Goal: Communication & Community: Answer question/provide support

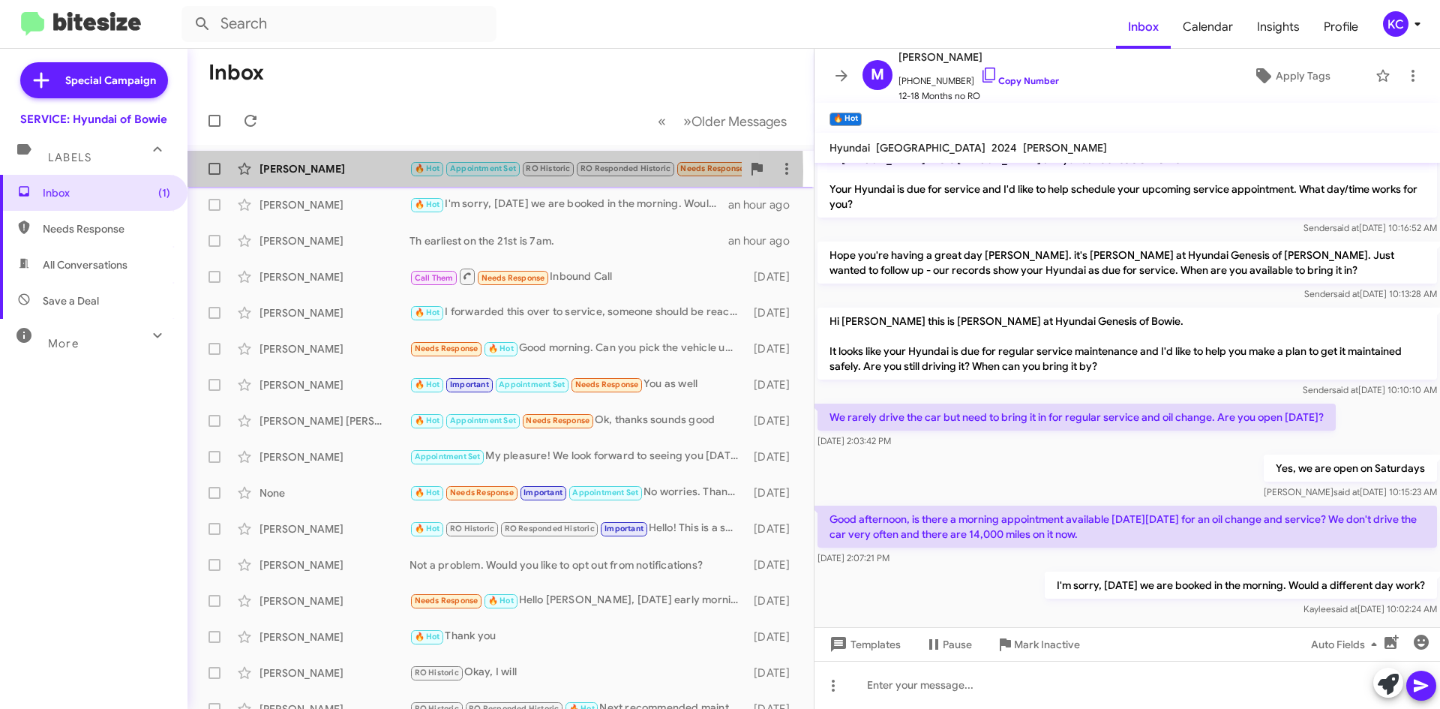
click at [305, 172] on div "[PERSON_NAME]" at bounding box center [335, 168] width 150 height 15
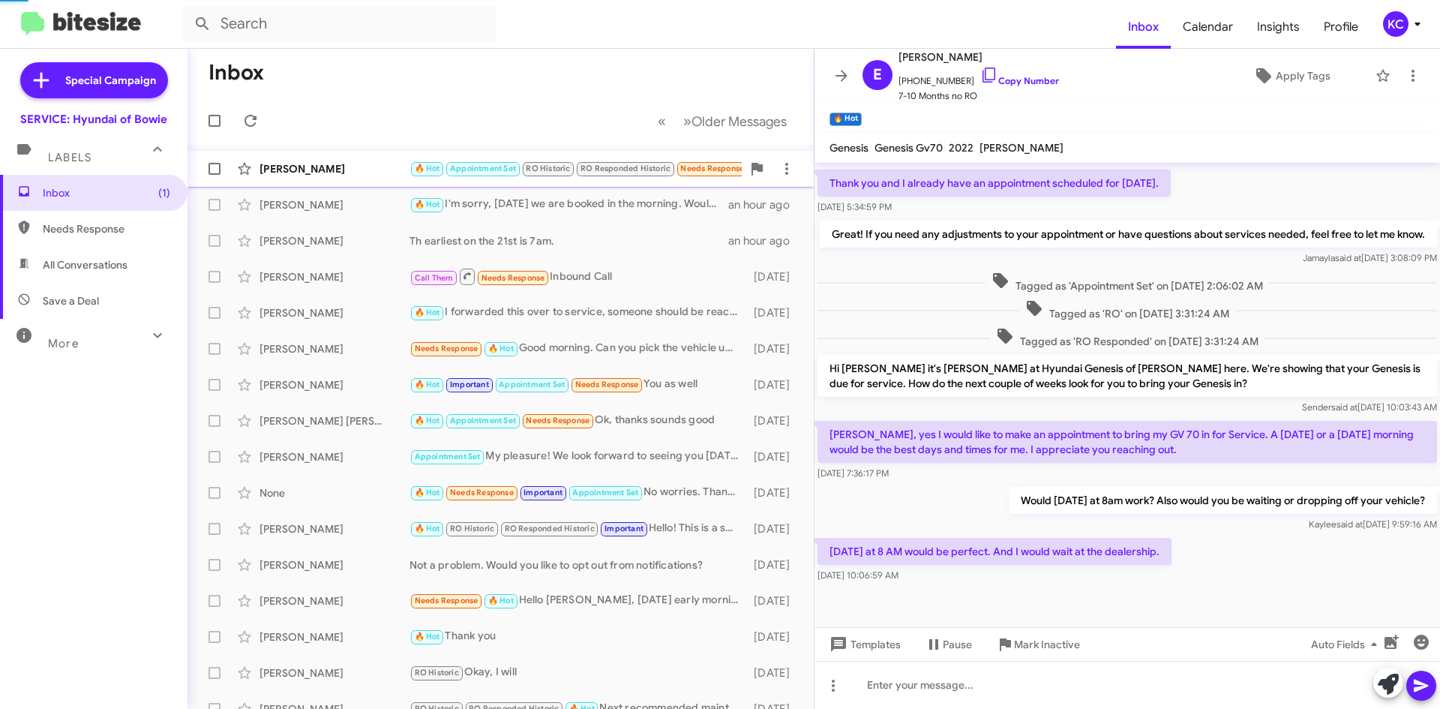
scroll to position [143, 0]
drag, startPoint x: 973, startPoint y: 83, endPoint x: 974, endPoint y: 90, distance: 7.5
click at [980, 83] on icon at bounding box center [989, 75] width 18 height 18
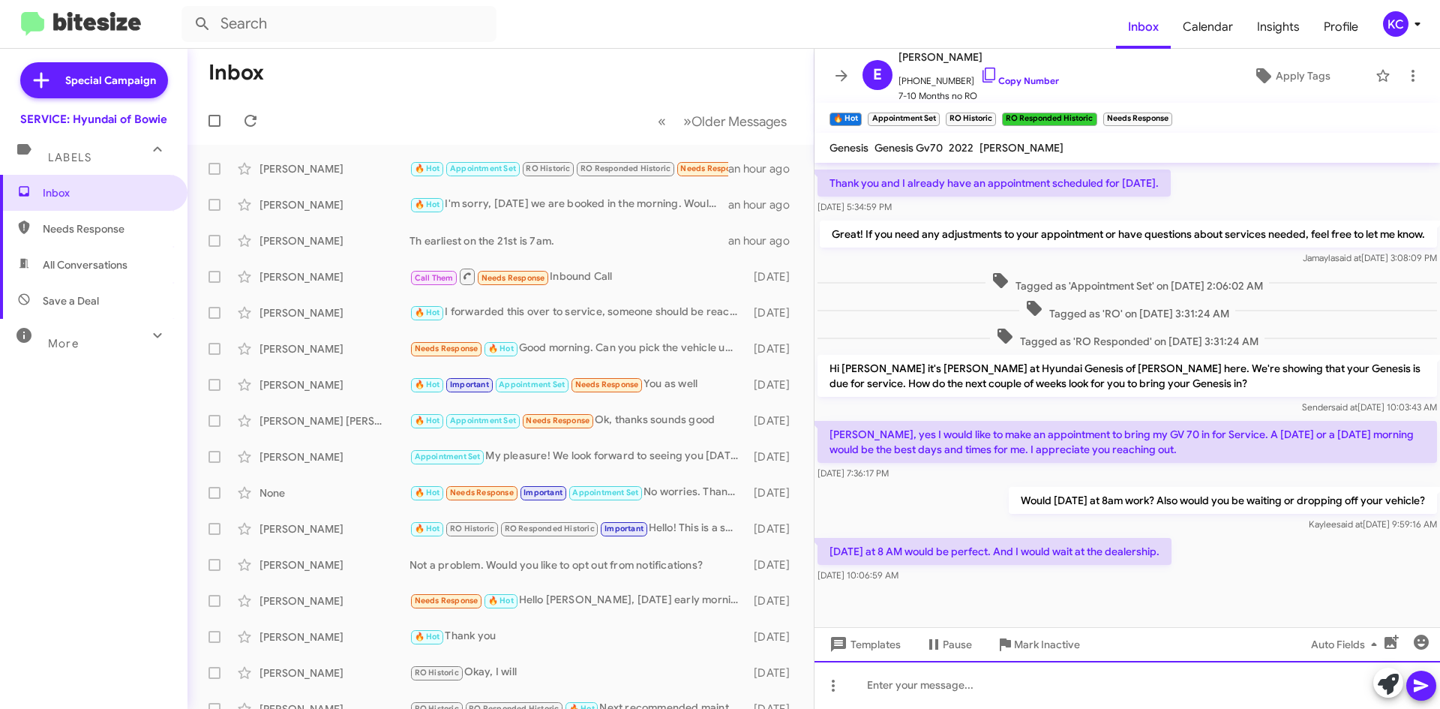
click at [1022, 690] on div at bounding box center [1128, 685] width 626 height 48
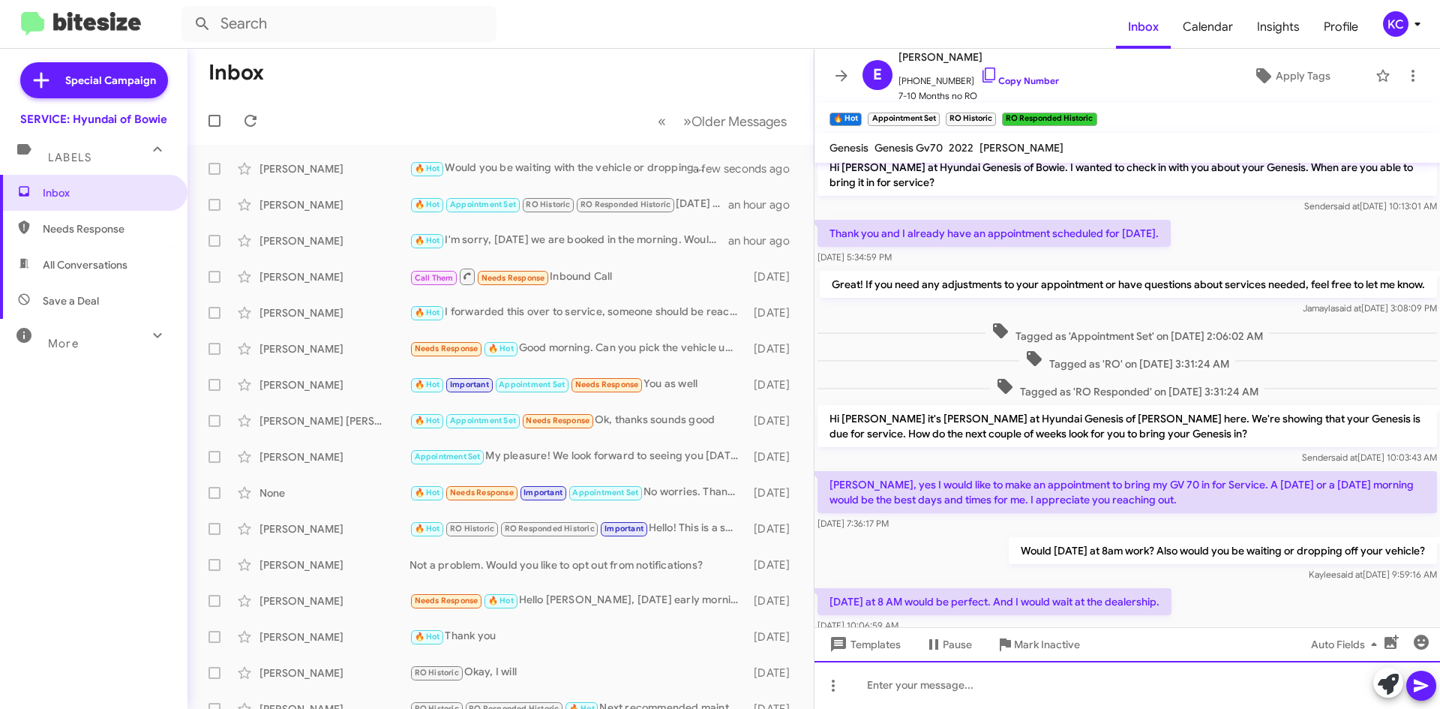
scroll to position [198, 0]
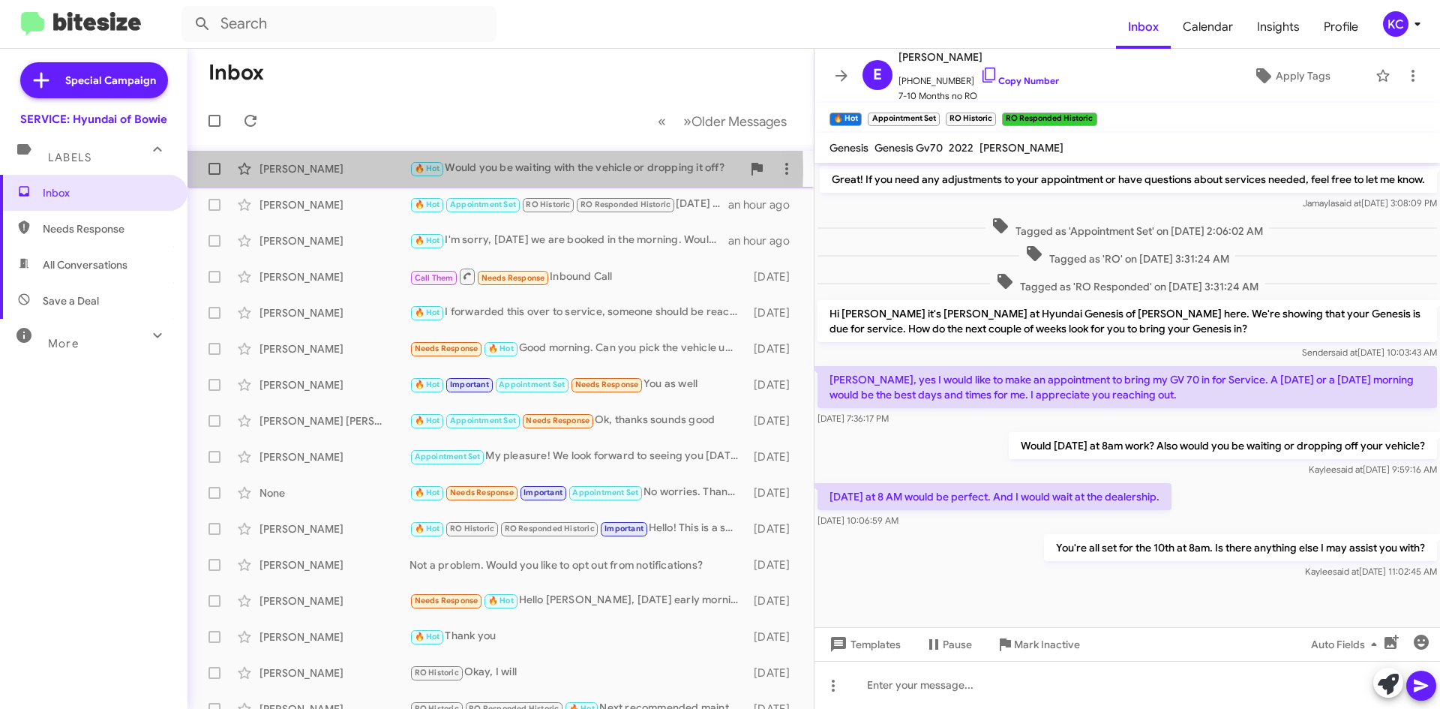
click at [316, 170] on div "[PERSON_NAME]" at bounding box center [335, 168] width 150 height 15
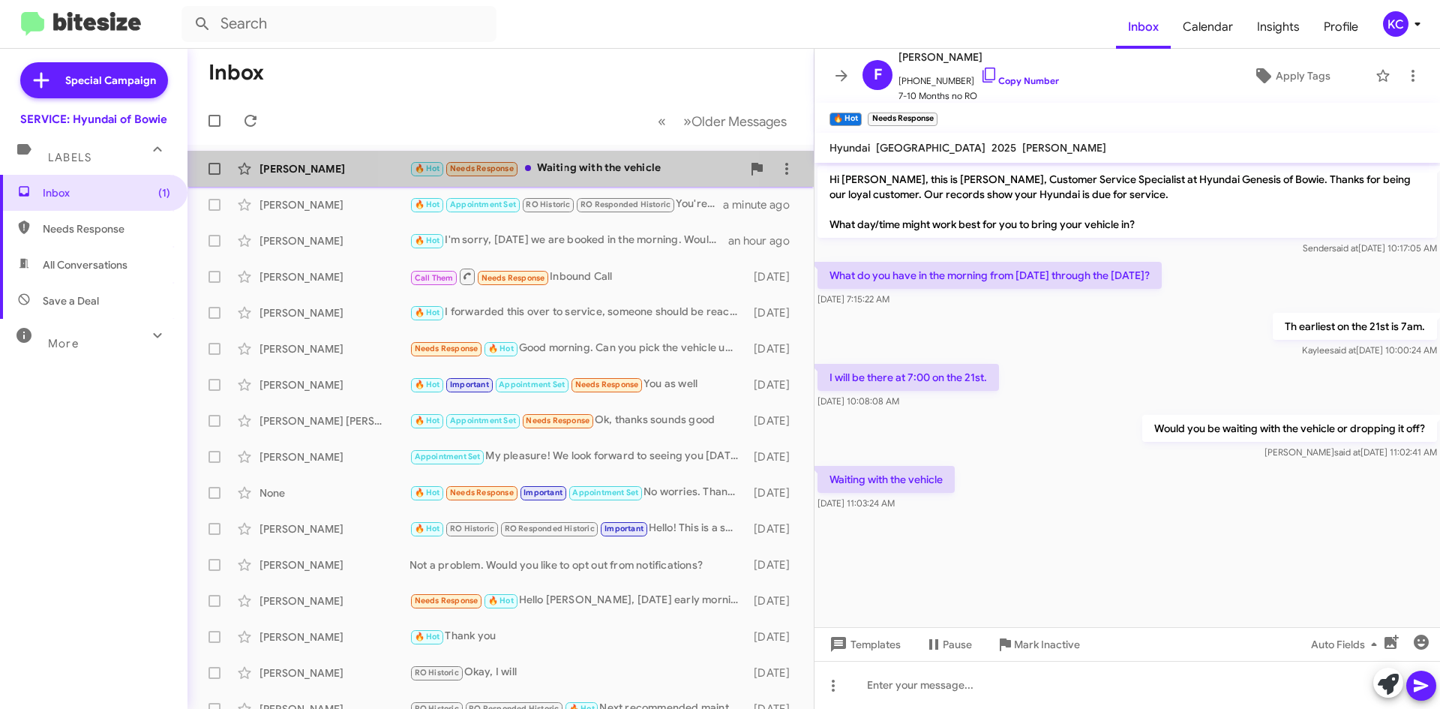
click at [514, 164] on span "Needs Response" at bounding box center [482, 169] width 64 height 10
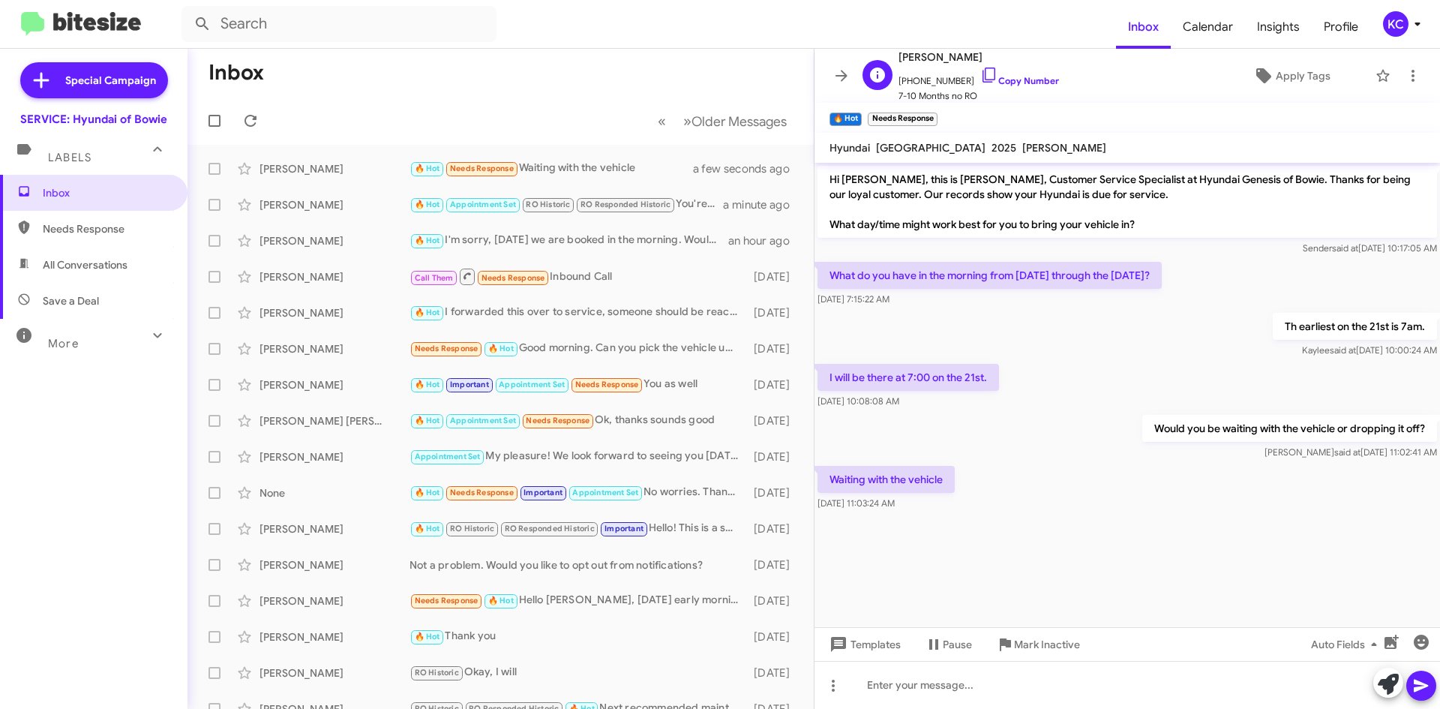
click at [968, 65] on span "[PERSON_NAME]" at bounding box center [979, 57] width 161 height 18
click at [982, 80] on icon at bounding box center [989, 75] width 18 height 18
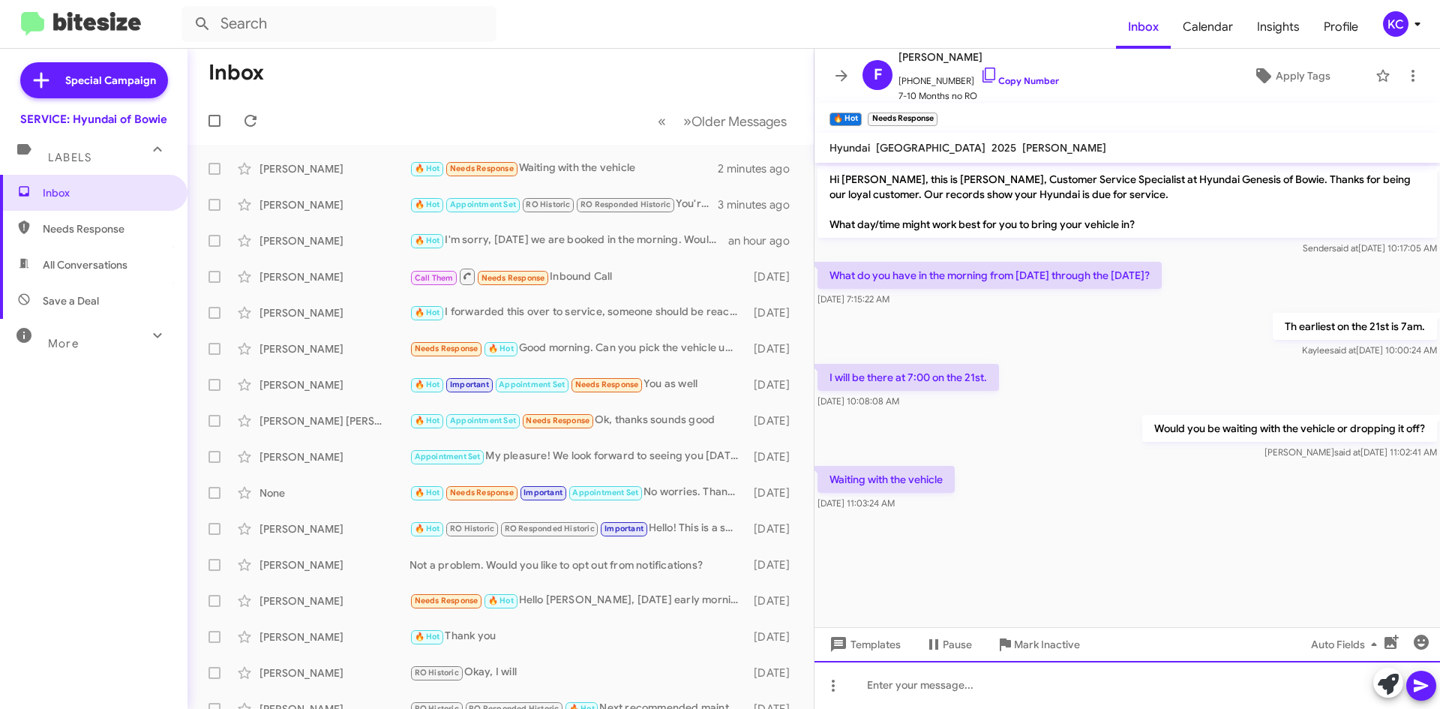
click at [1132, 679] on div at bounding box center [1128, 685] width 626 height 48
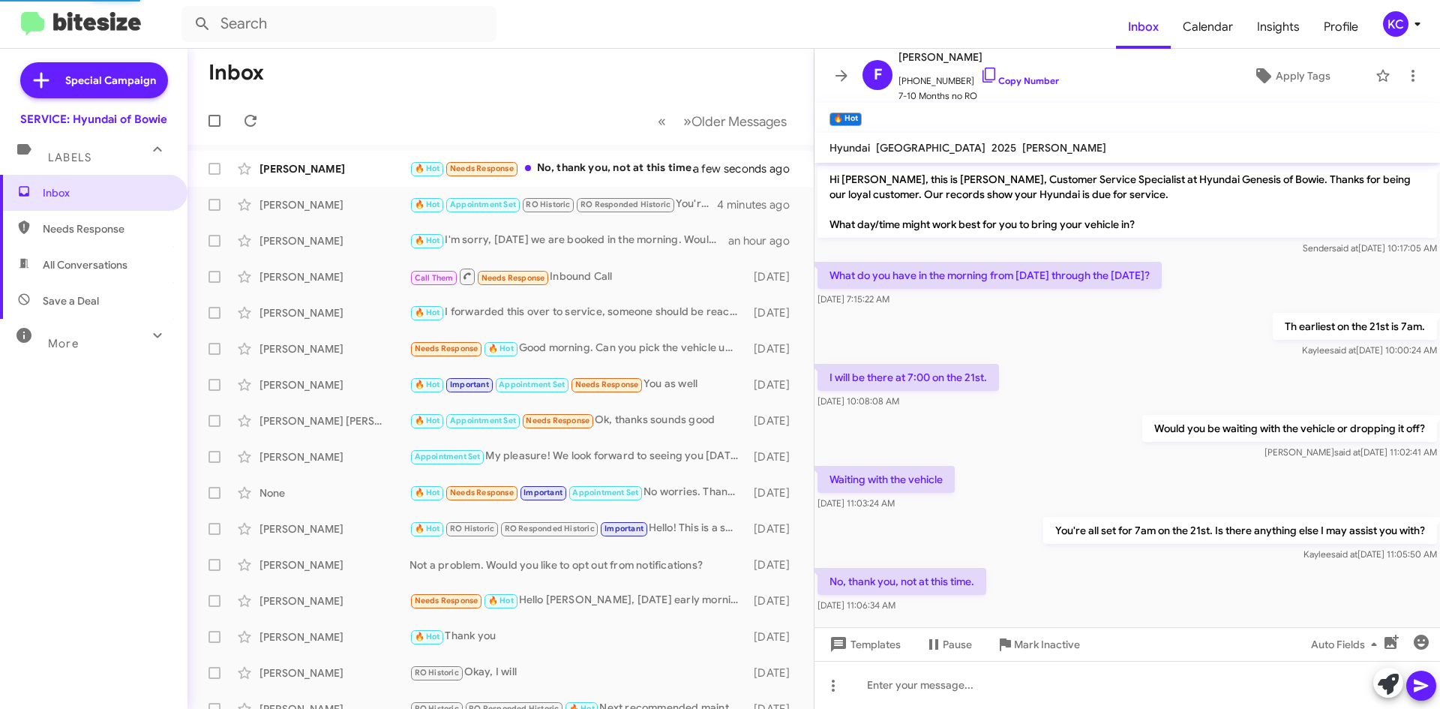
scroll to position [19, 0]
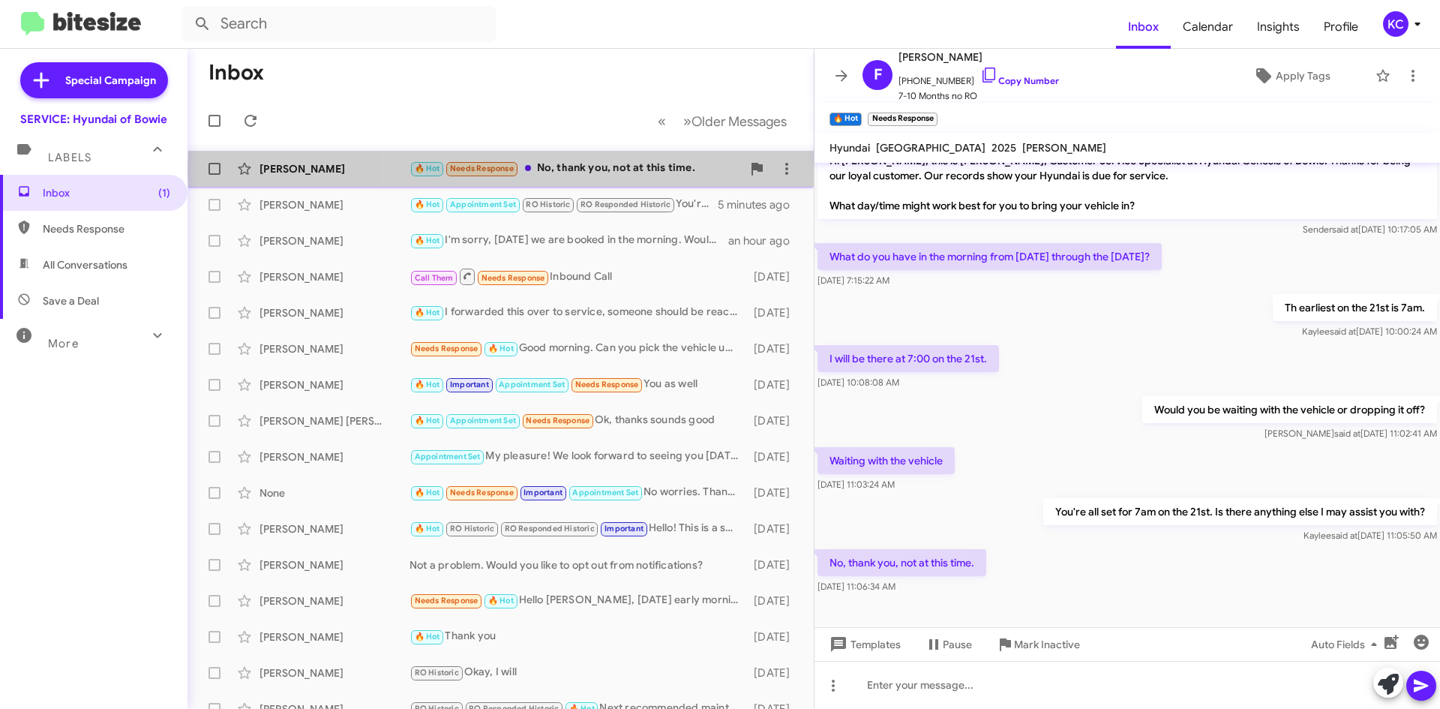
click at [674, 170] on div "🔥 Hot Needs Response No, thank you, not at this time." at bounding box center [576, 168] width 332 height 17
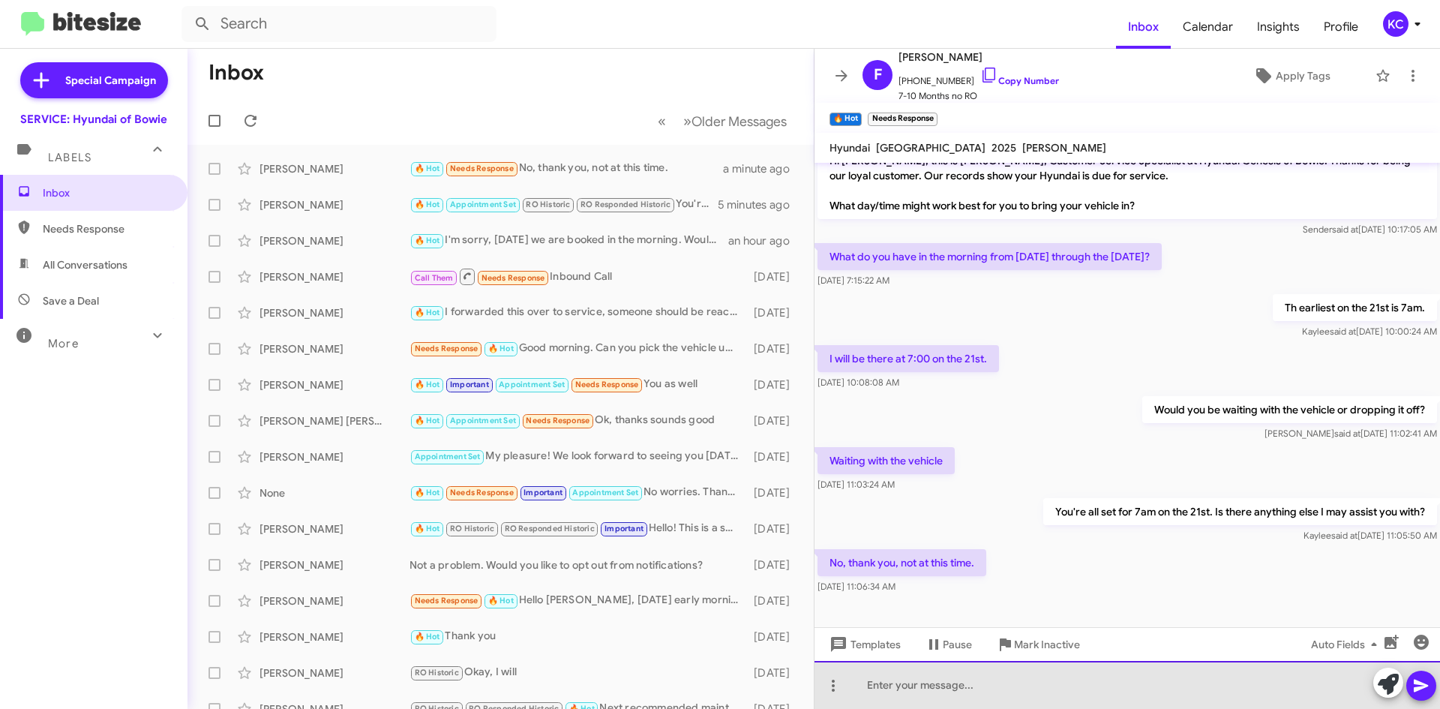
click at [986, 686] on div at bounding box center [1128, 685] width 626 height 48
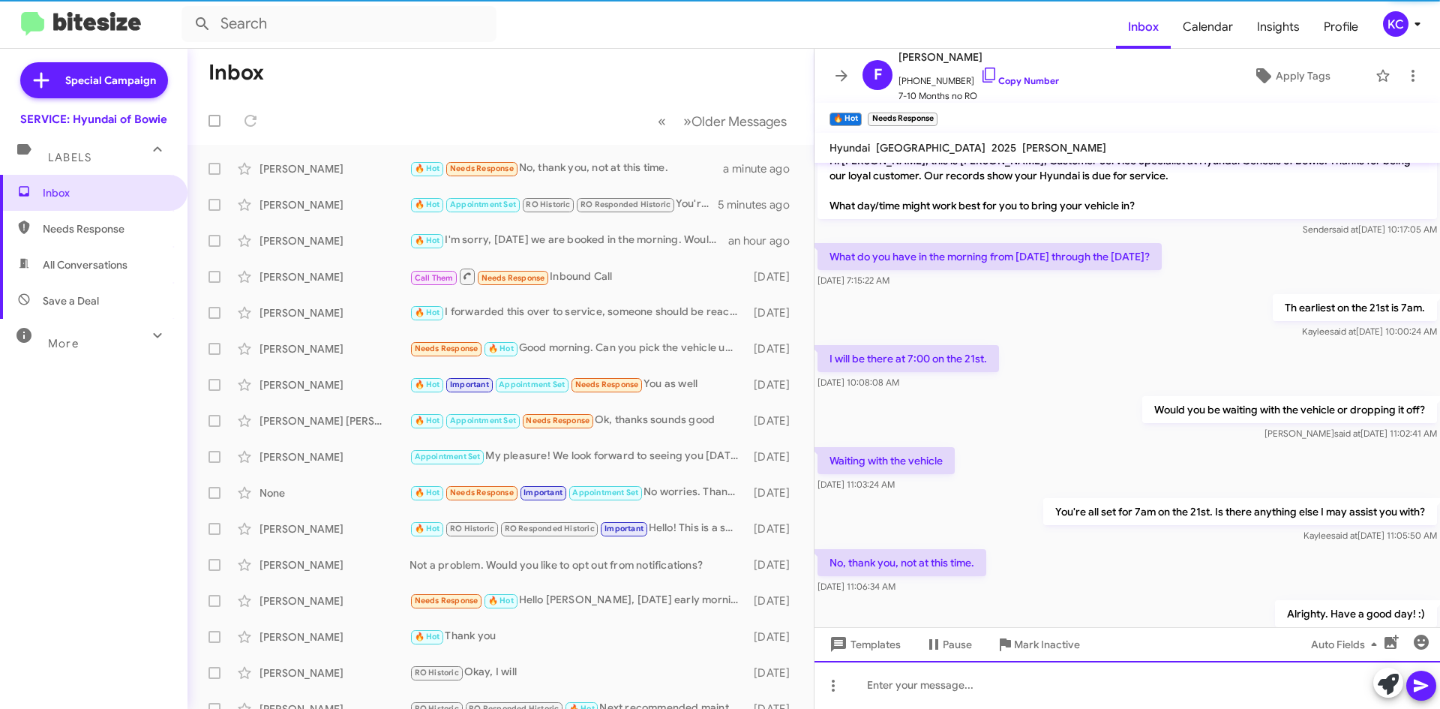
scroll to position [74, 0]
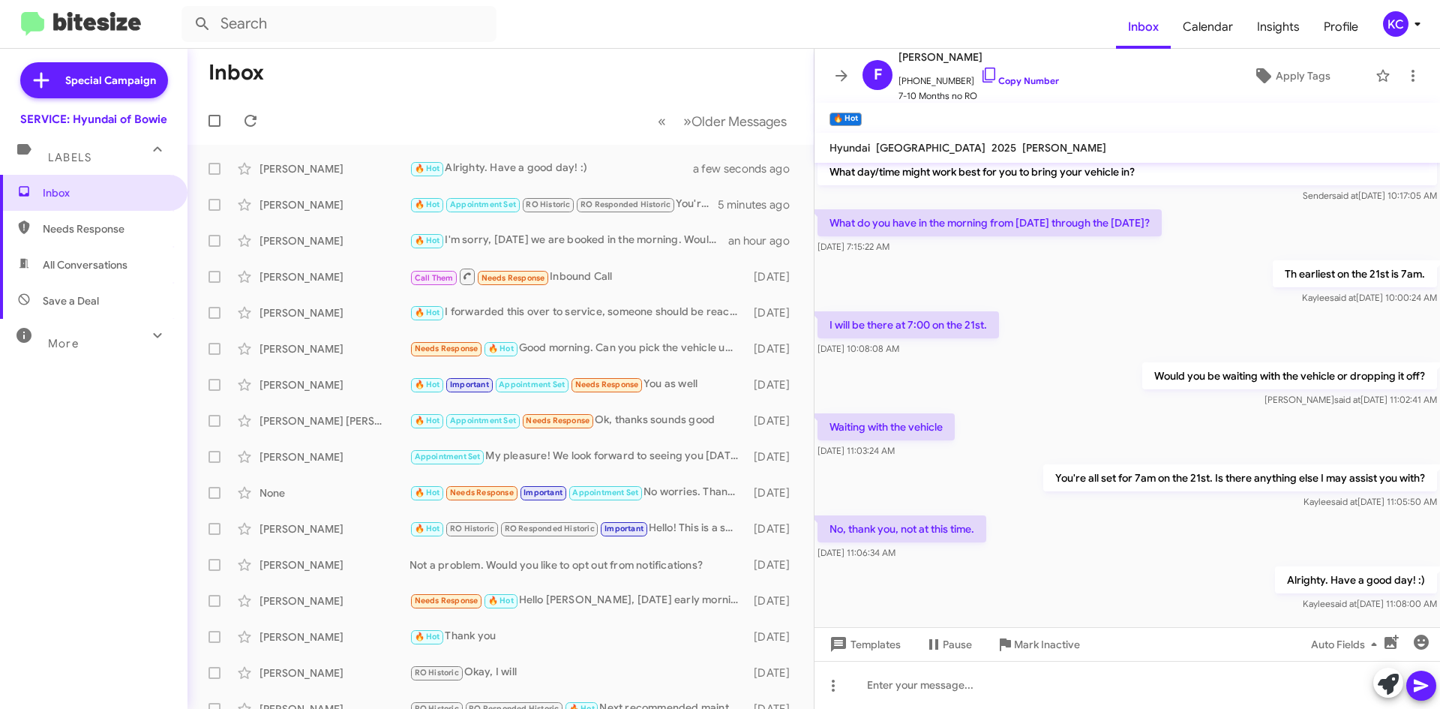
scroll to position [74, 0]
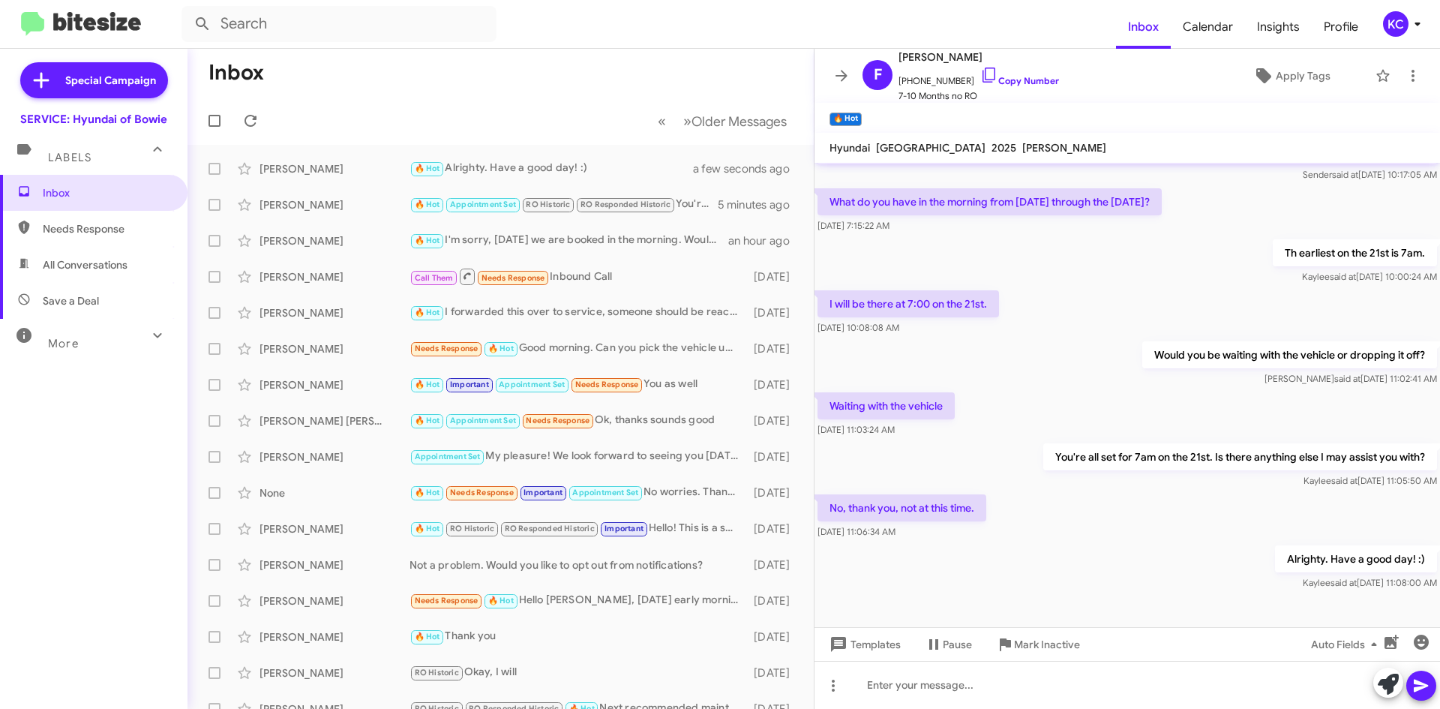
click at [281, 86] on mat-toolbar-row "Inbox" at bounding box center [501, 73] width 626 height 48
click at [1163, 503] on div "No, thank you, not at this time. Oct 6, 2025, 11:06:34 AM" at bounding box center [1128, 516] width 626 height 51
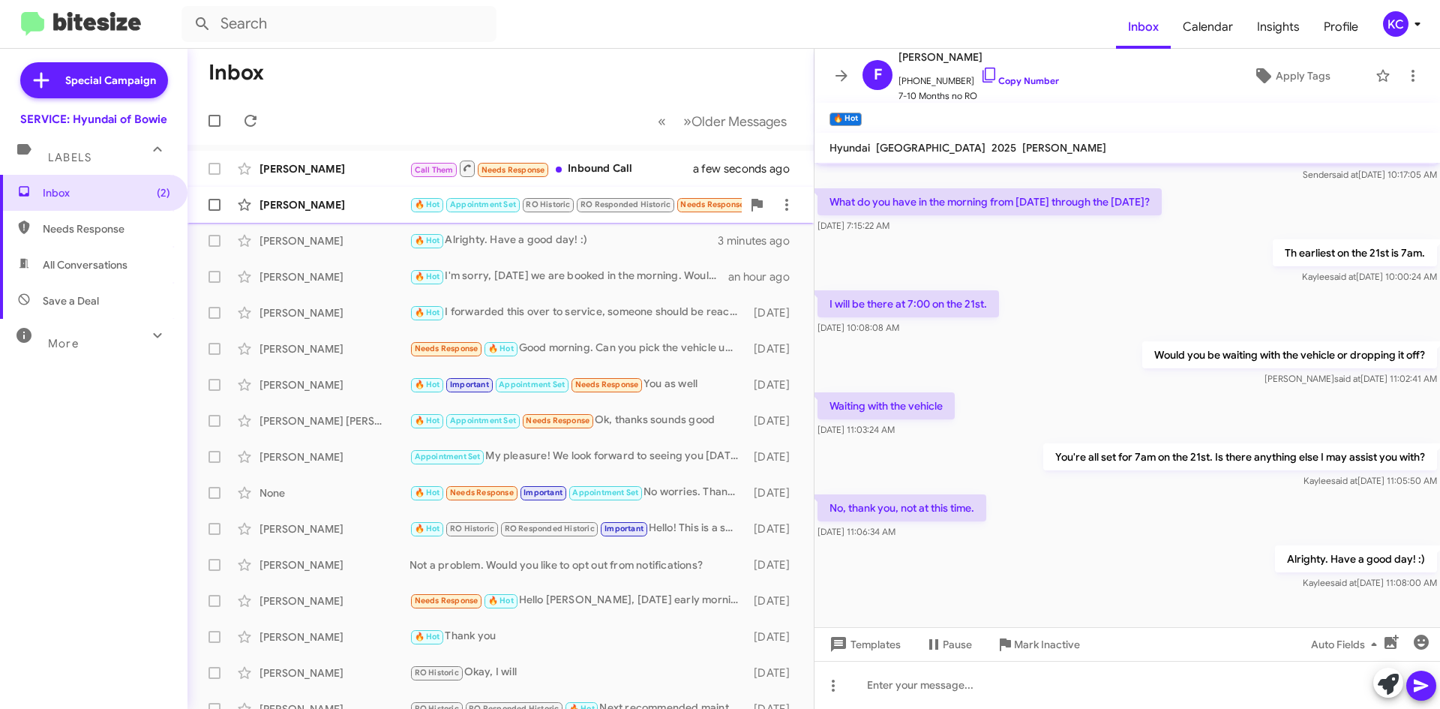
click at [332, 207] on div "[PERSON_NAME]" at bounding box center [335, 204] width 150 height 15
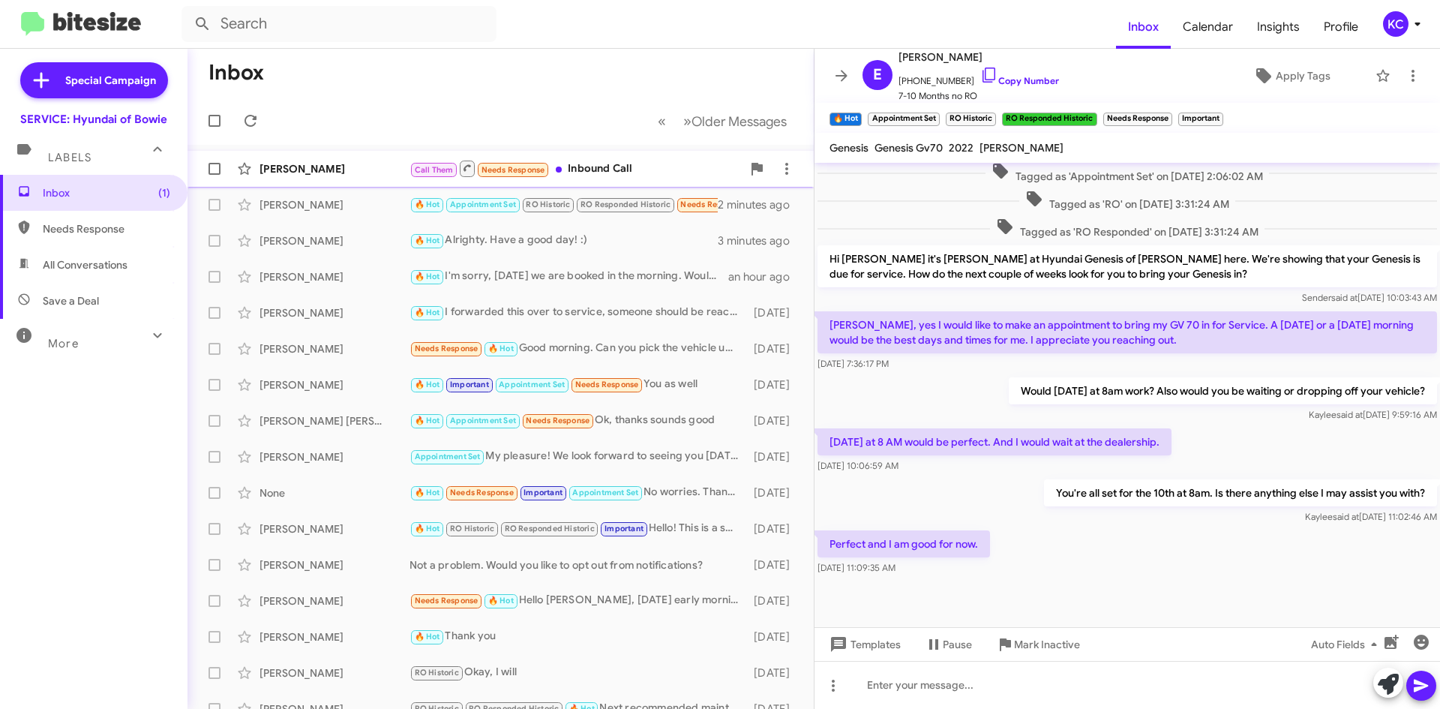
click at [368, 169] on div "[PERSON_NAME]" at bounding box center [335, 168] width 150 height 15
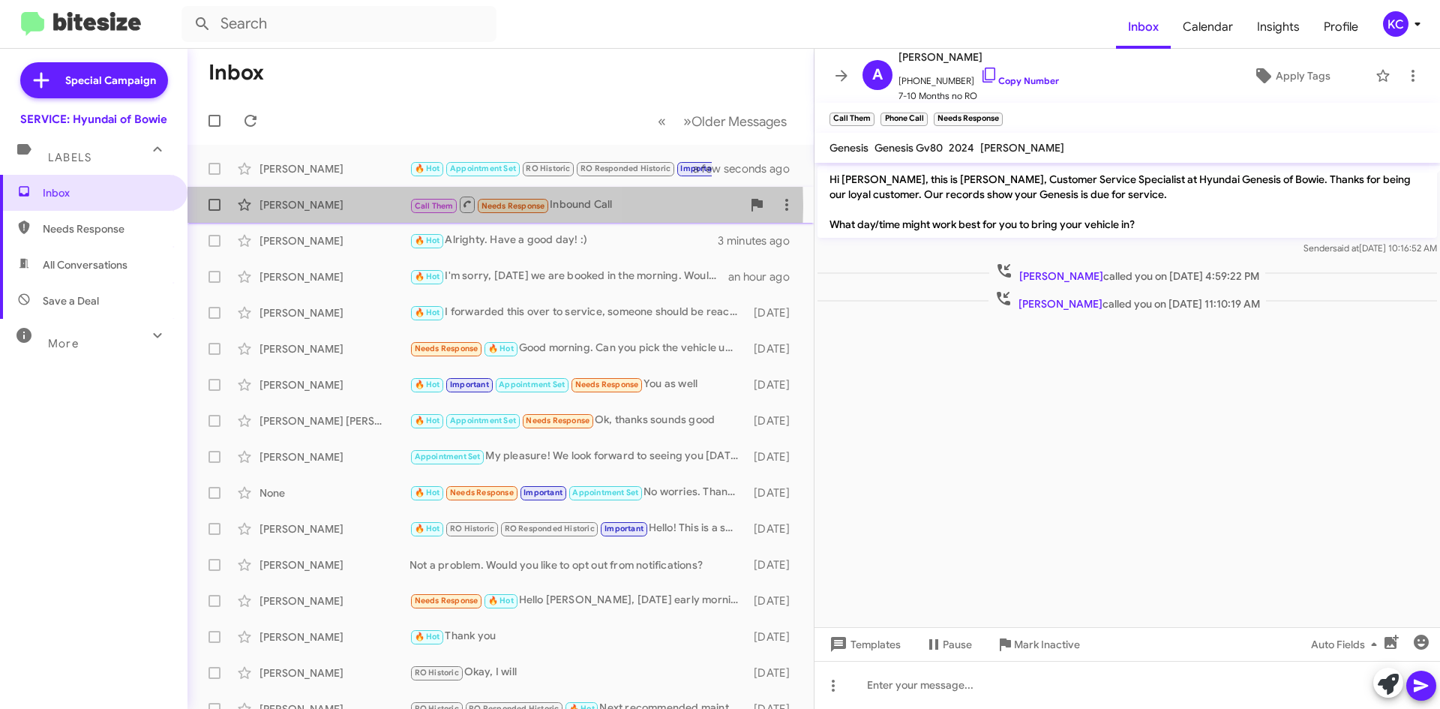
click at [331, 206] on div "[PERSON_NAME]" at bounding box center [335, 204] width 150 height 15
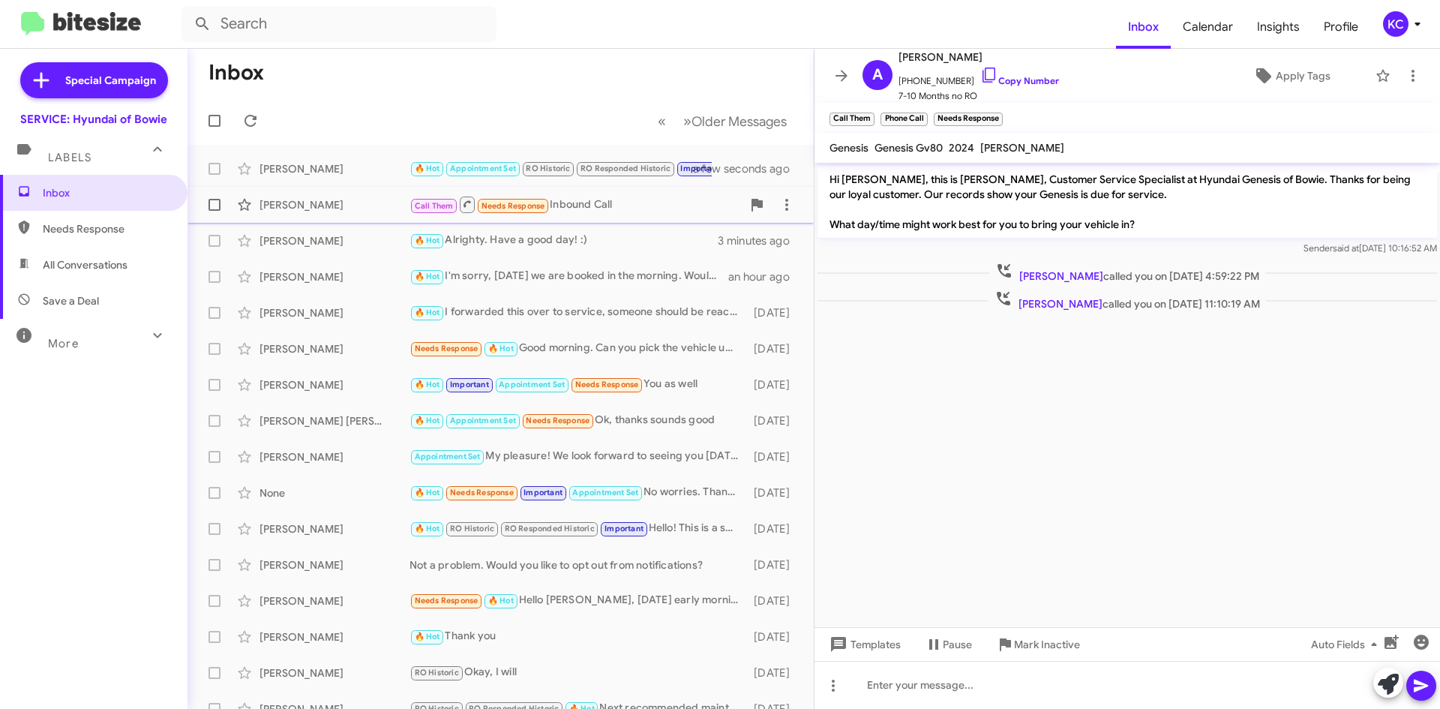
click at [332, 194] on div "Antenette Scott Call Them Needs Response Inbound Call a minute ago" at bounding box center [501, 205] width 602 height 30
click at [338, 234] on div "[PERSON_NAME]" at bounding box center [335, 240] width 150 height 15
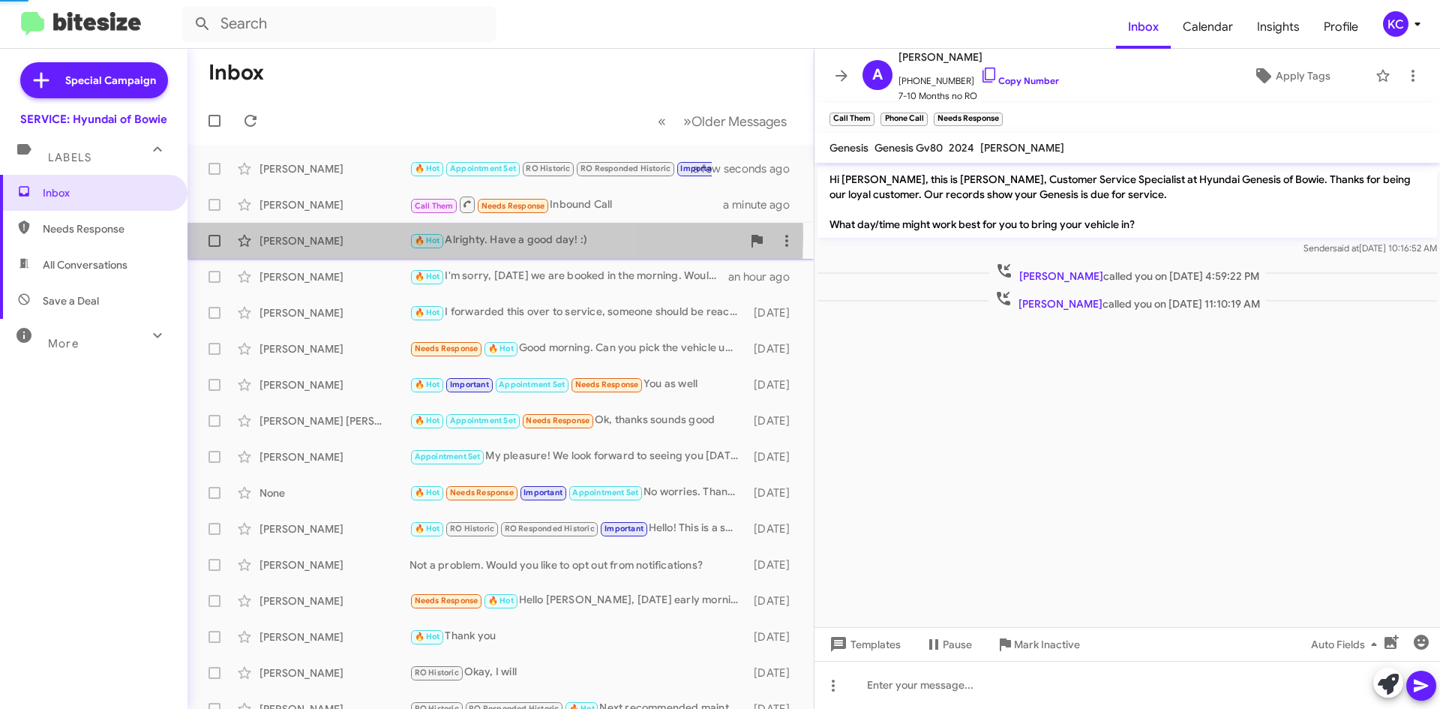
scroll to position [74, 0]
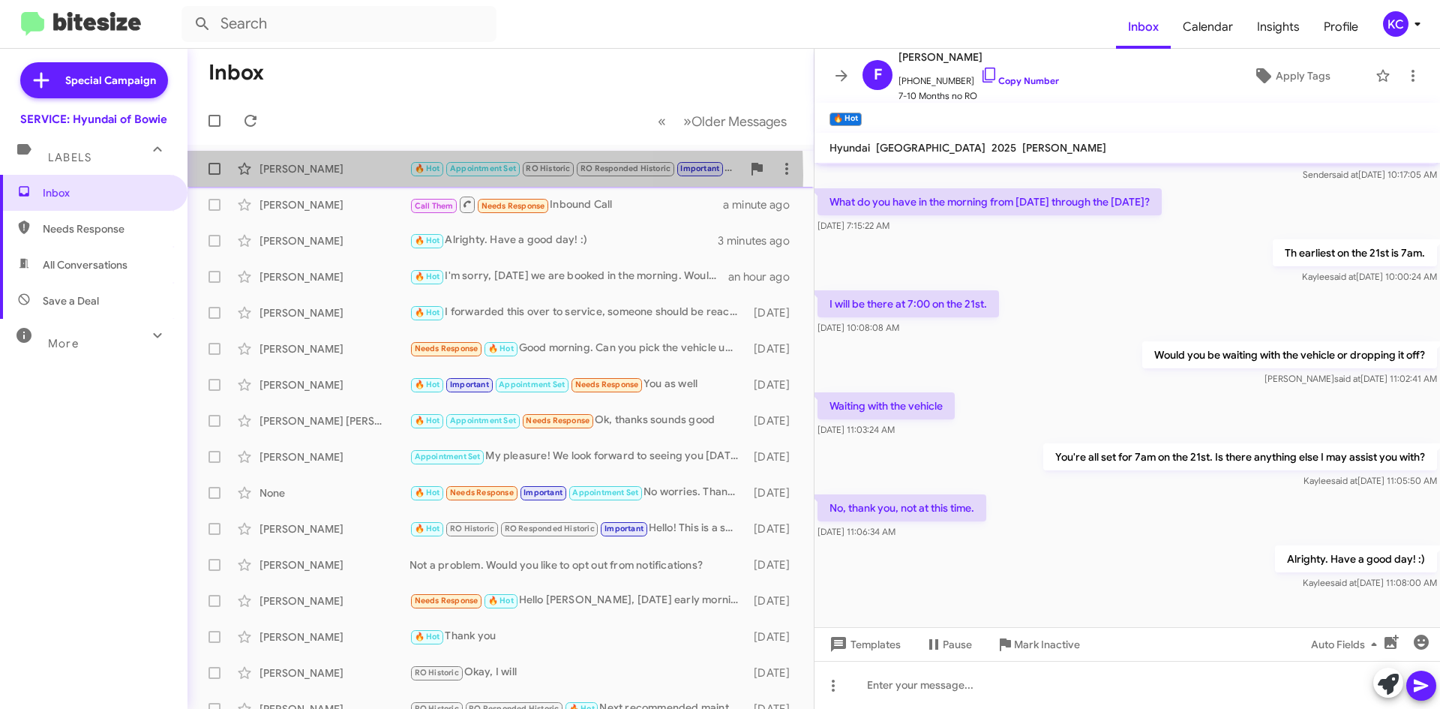
click at [347, 176] on div "[PERSON_NAME]" at bounding box center [335, 168] width 150 height 15
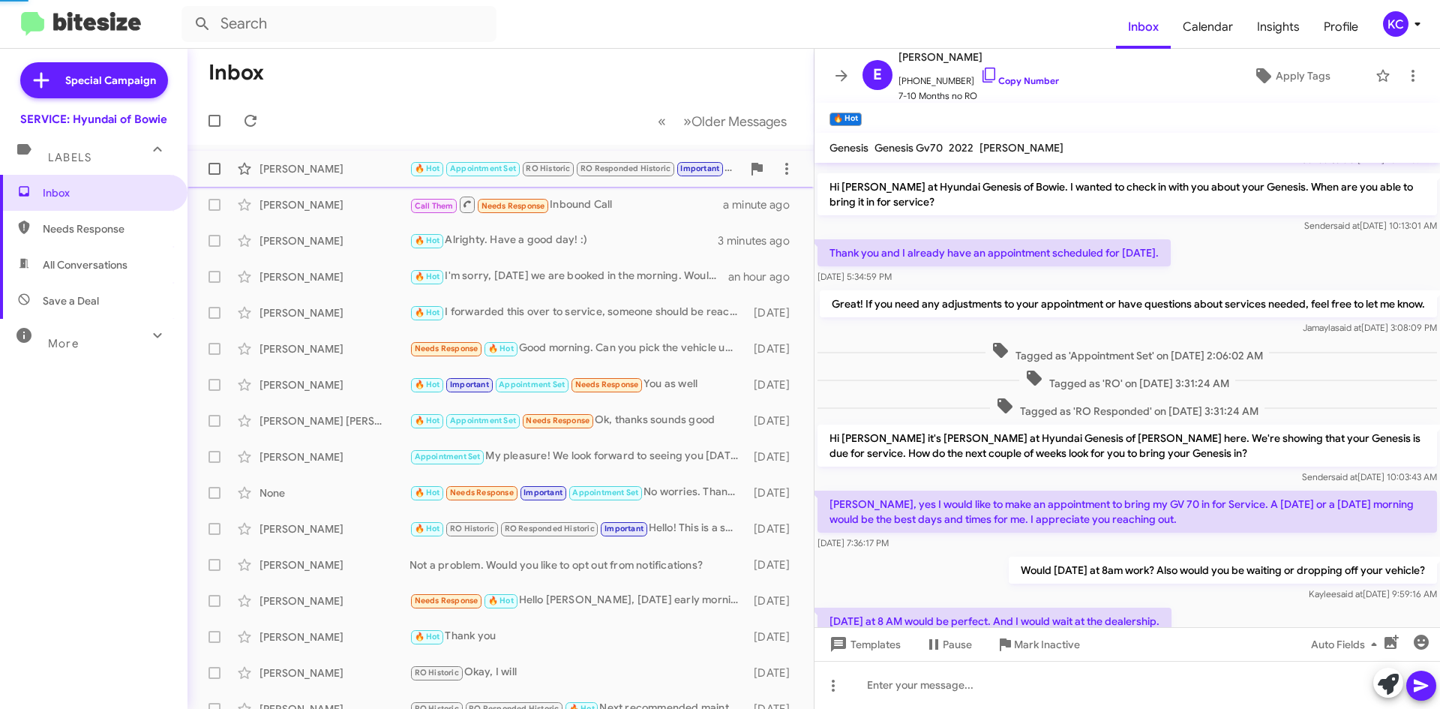
scroll to position [308, 0]
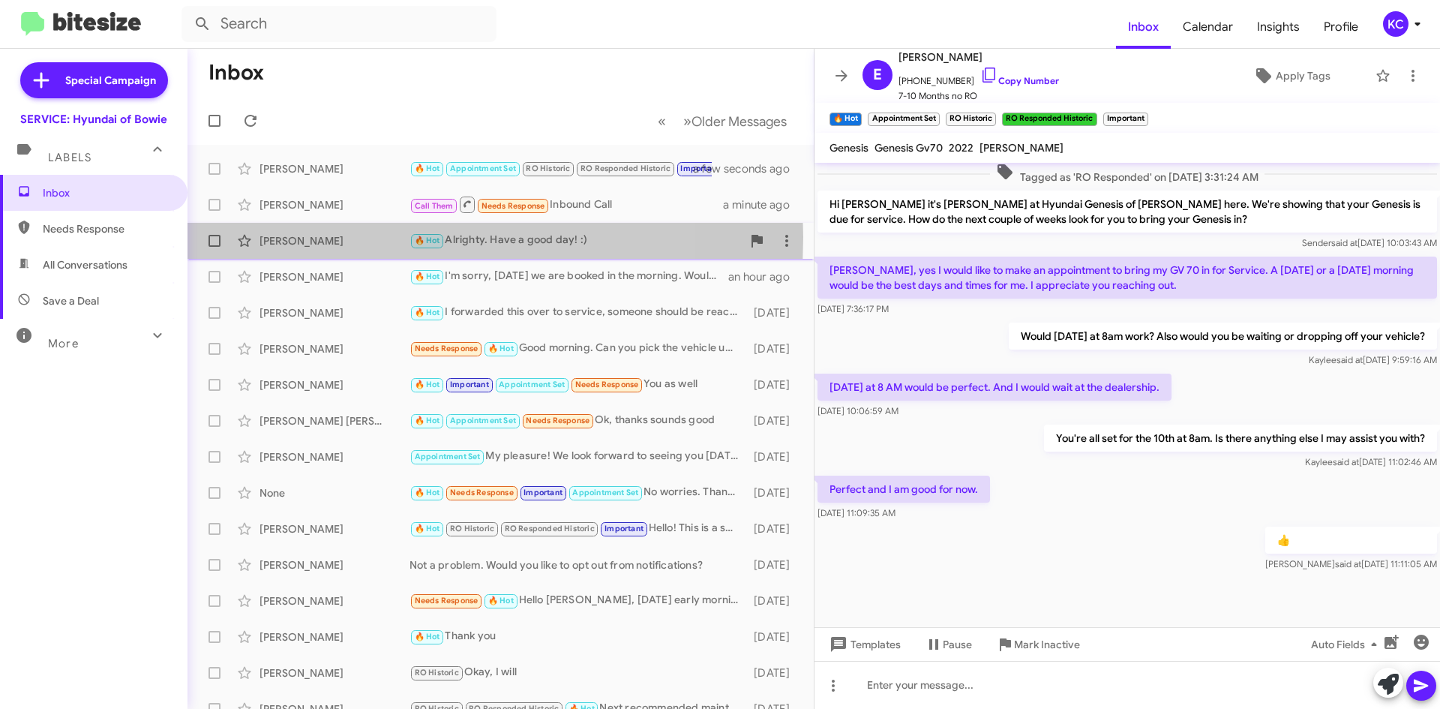
click at [368, 237] on div "[PERSON_NAME]" at bounding box center [335, 240] width 150 height 15
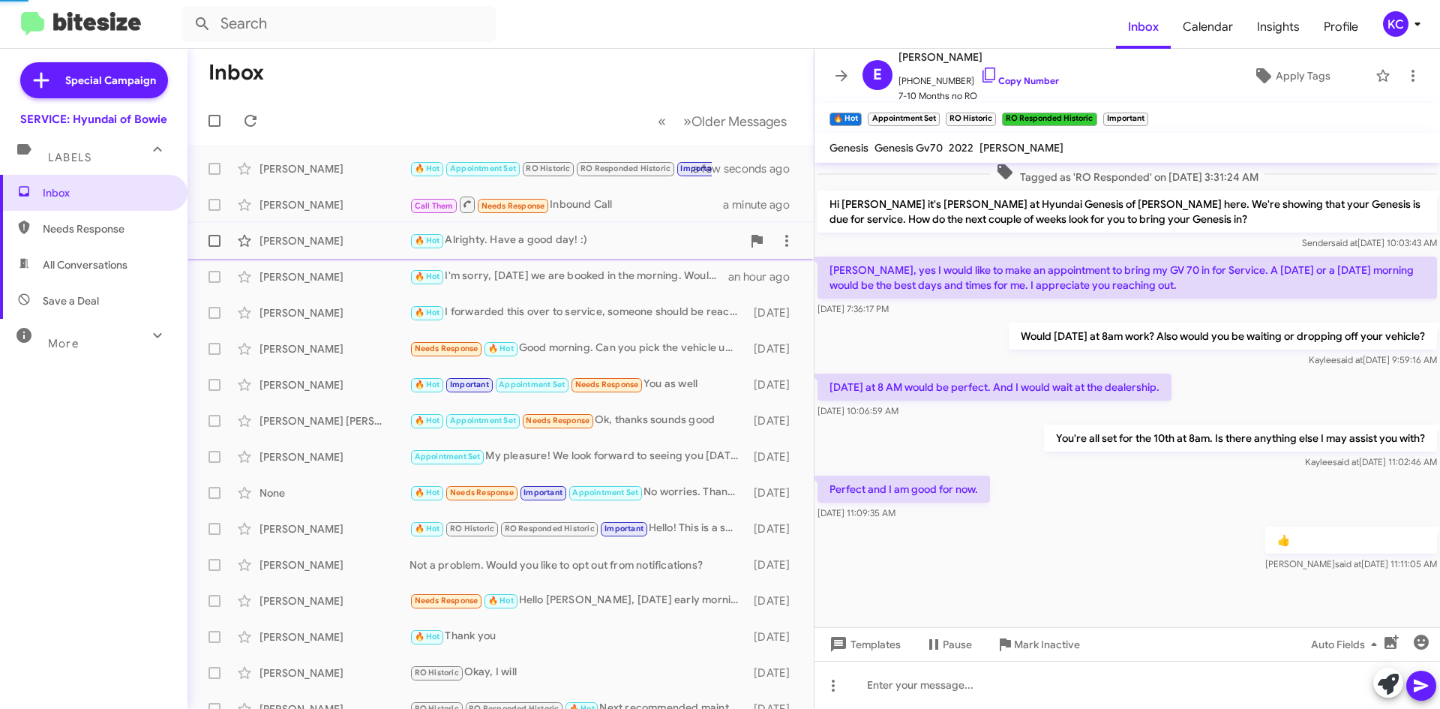
scroll to position [74, 0]
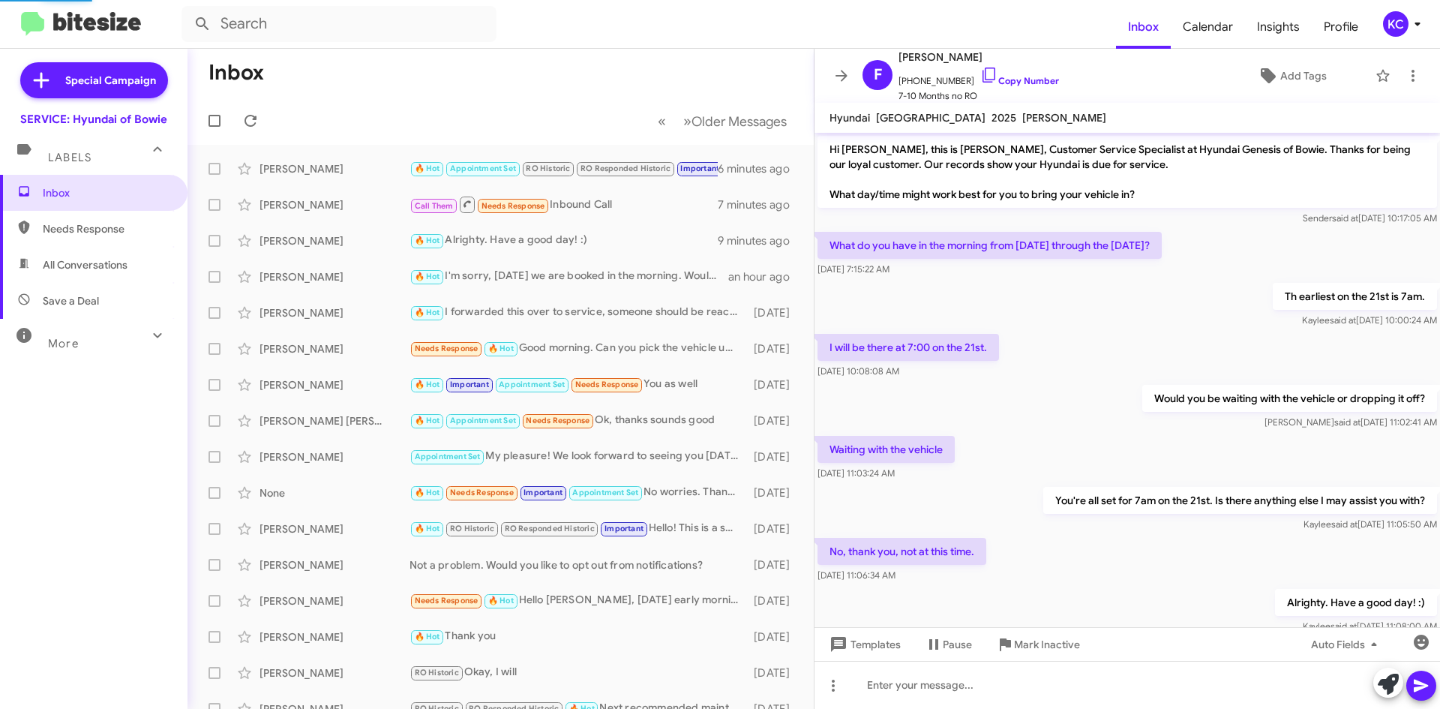
scroll to position [44, 0]
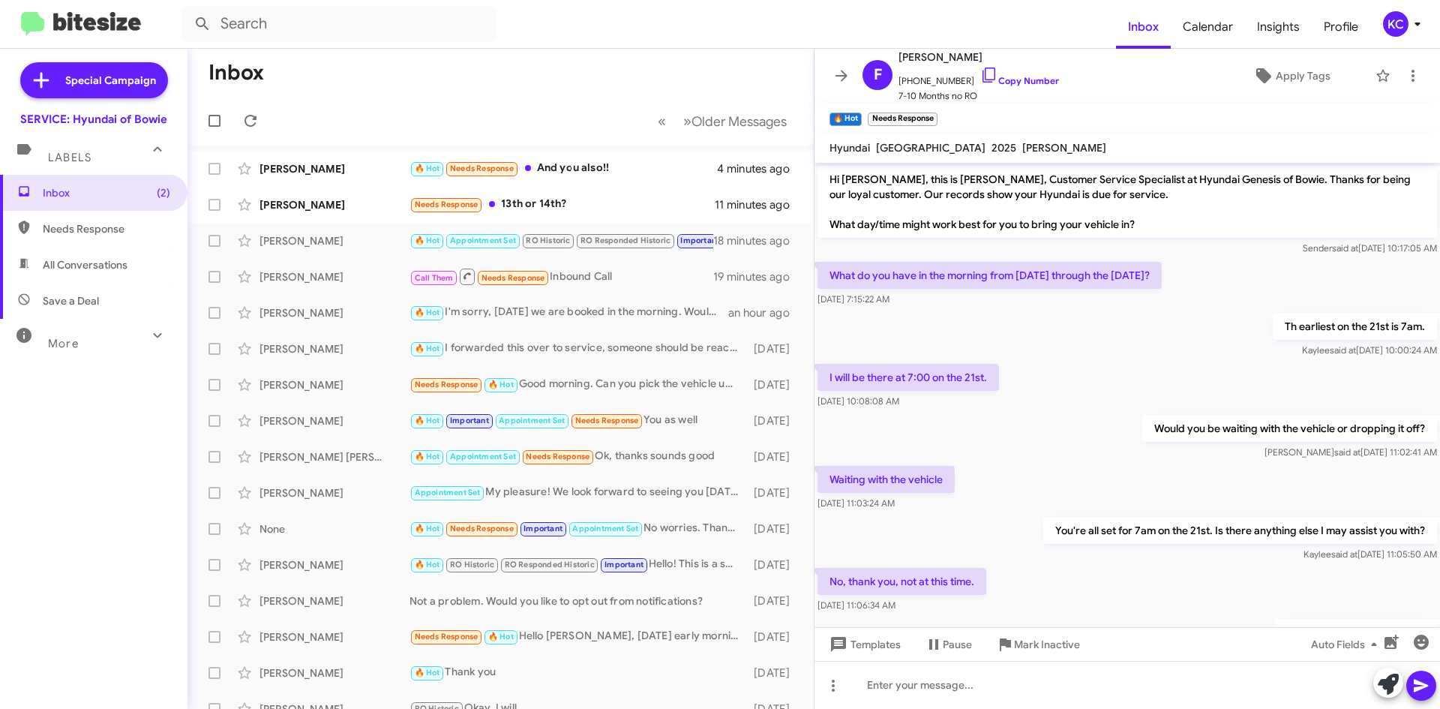
scroll to position [128, 0]
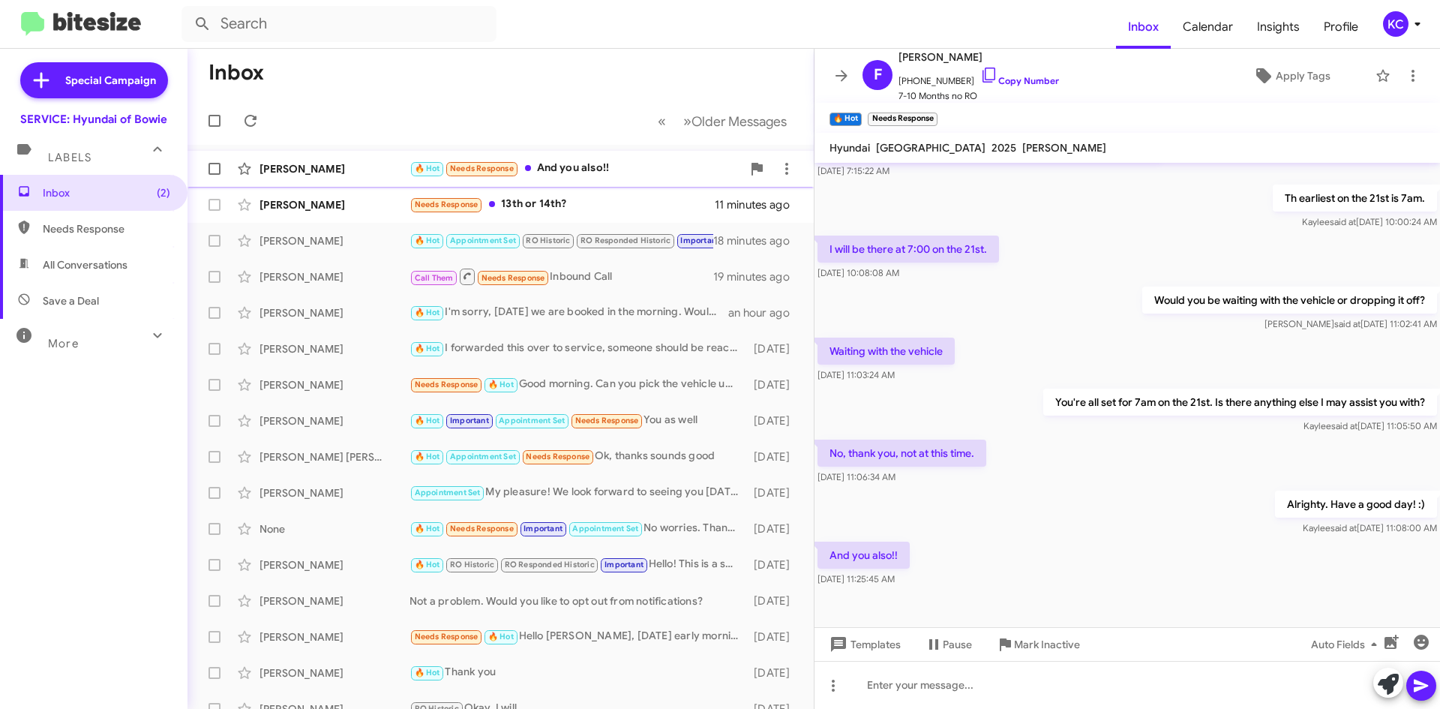
click at [627, 171] on div "🔥 Hot Needs Response And you also!!" at bounding box center [576, 168] width 332 height 17
click at [611, 206] on div "Needs Response 13th or 14th?" at bounding box center [576, 204] width 332 height 17
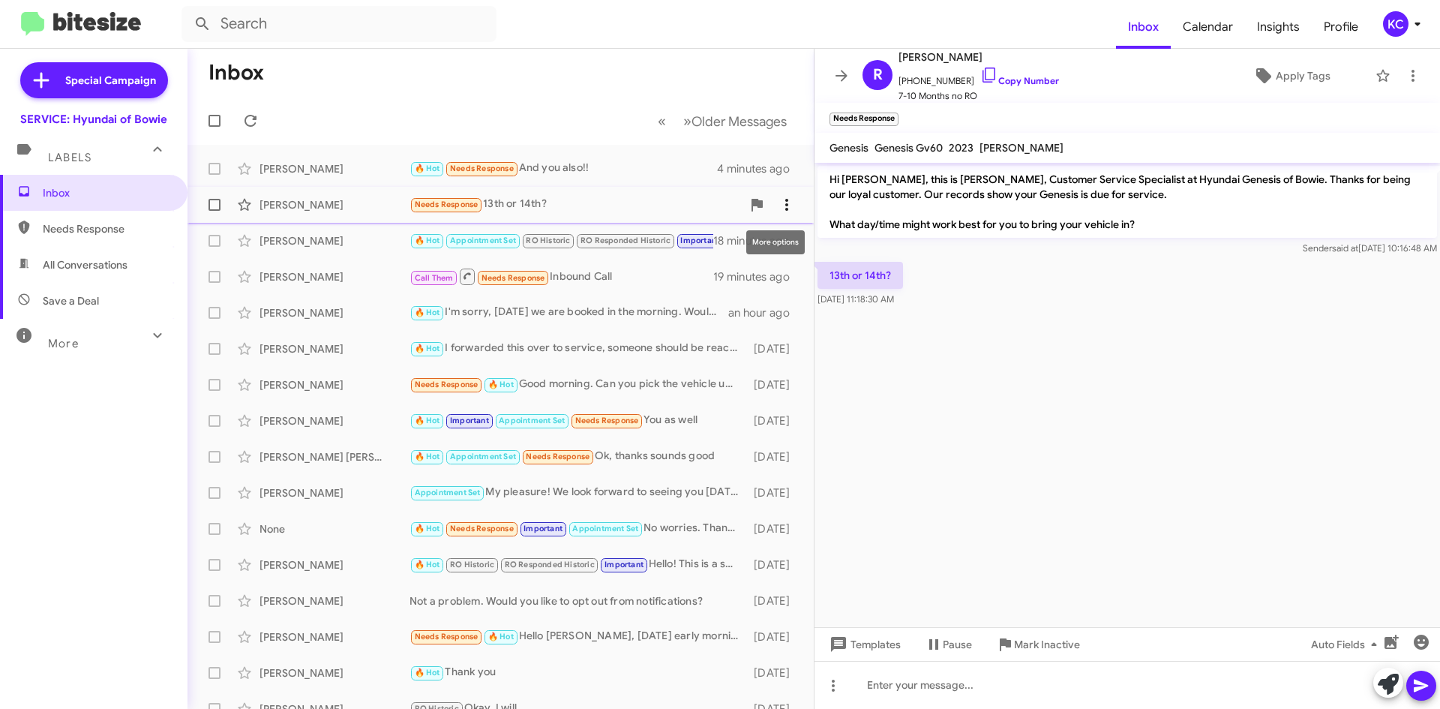
click at [772, 203] on span at bounding box center [787, 205] width 30 height 18
click at [695, 237] on span "Mark as unread" at bounding box center [663, 244] width 76 height 36
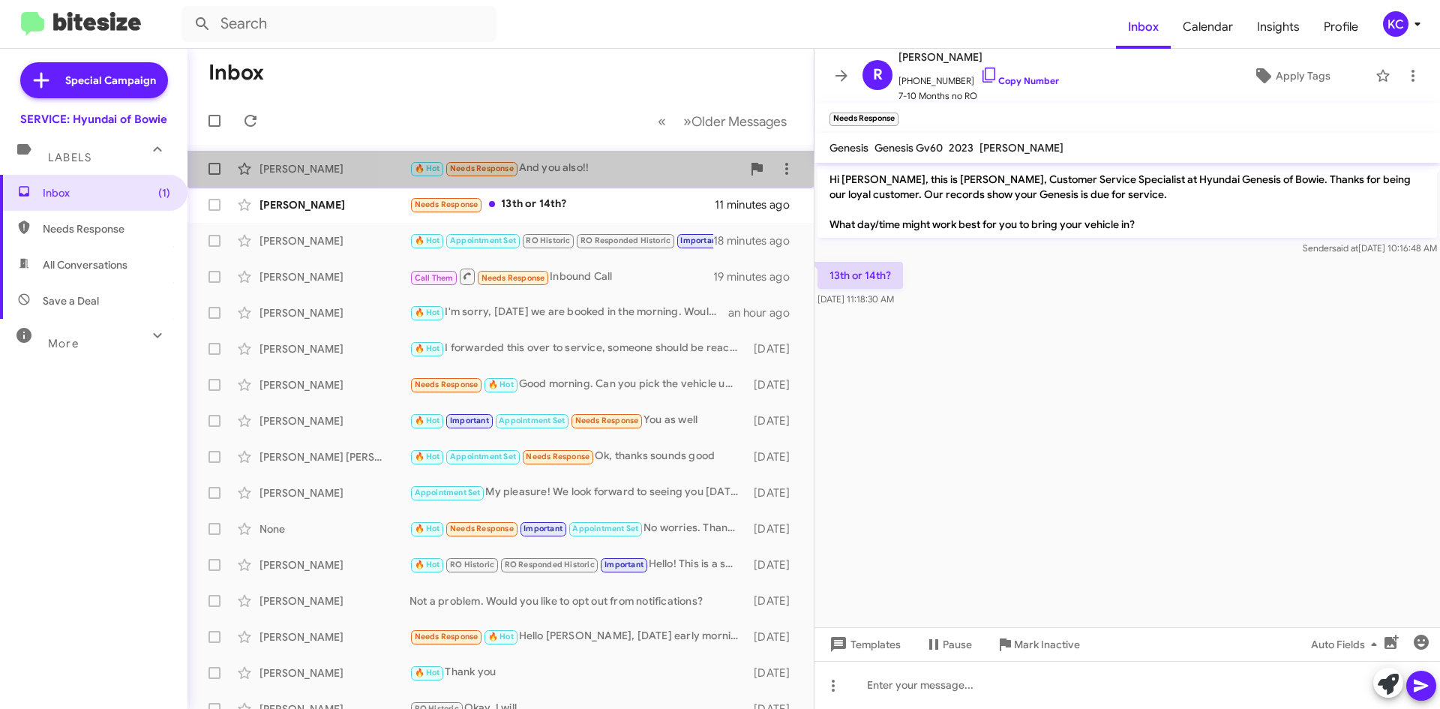
click at [613, 170] on div "🔥 Hot Needs Response And you also!!" at bounding box center [576, 168] width 332 height 17
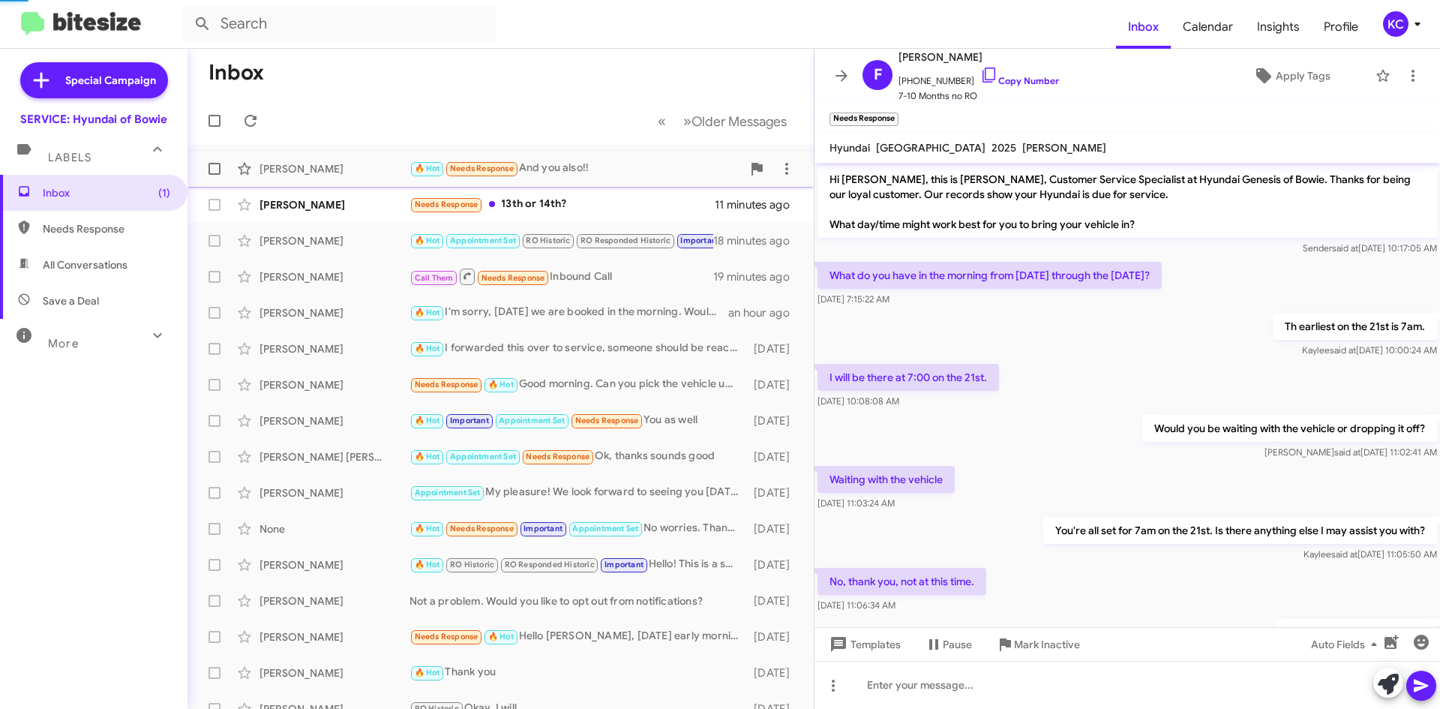
scroll to position [128, 0]
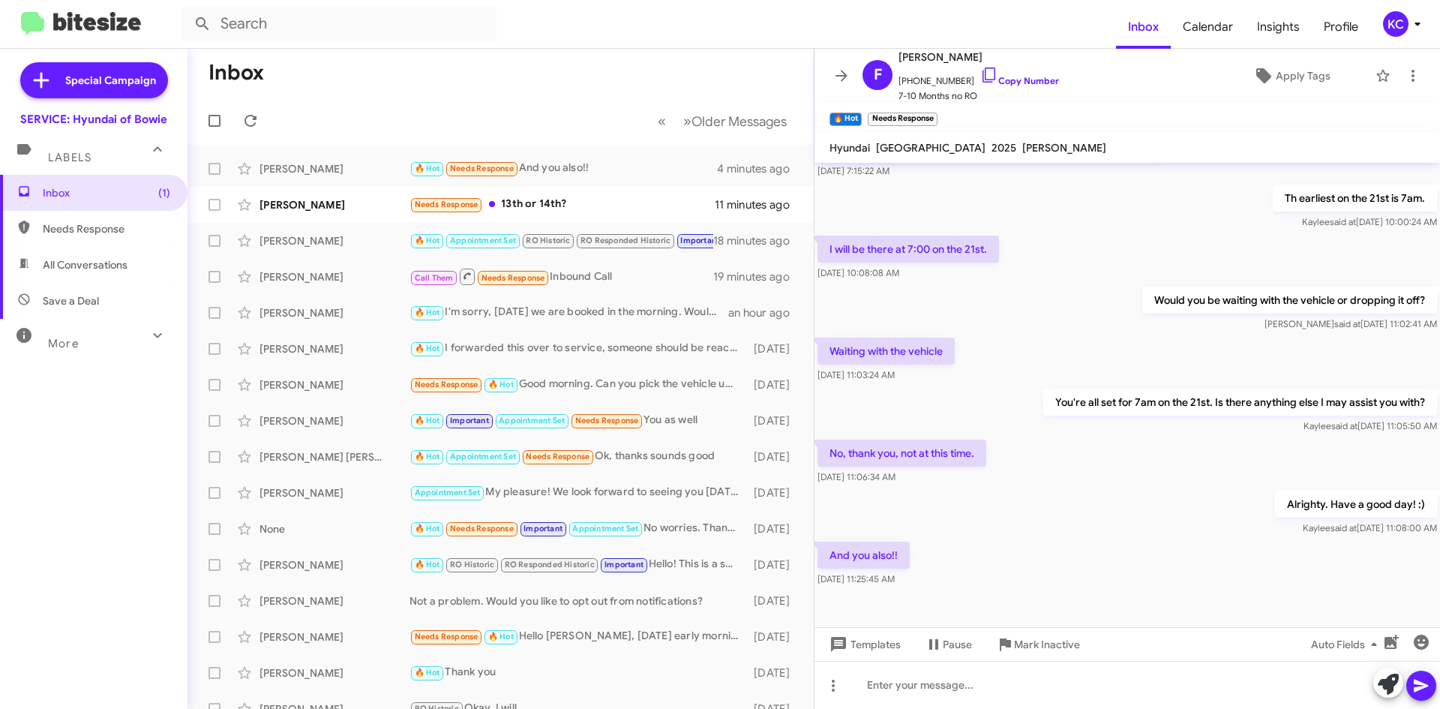
click at [496, 65] on mat-toolbar-row "Inbox" at bounding box center [501, 73] width 626 height 48
